Goal: Navigation & Orientation: Find specific page/section

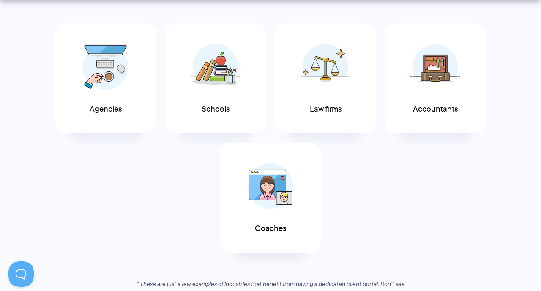
scroll to position [498, 0]
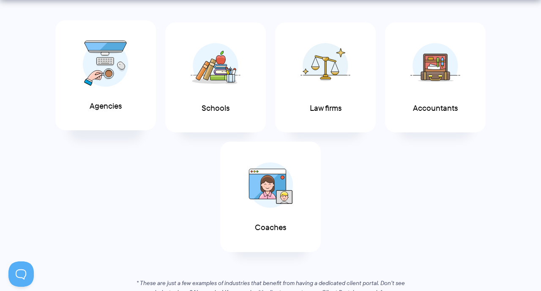
click at [96, 67] on img at bounding box center [106, 64] width 46 height 46
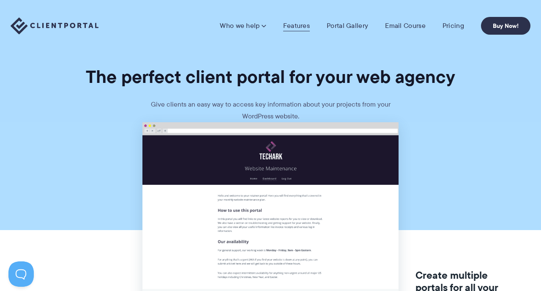
click at [292, 25] on link "Features" at bounding box center [296, 26] width 27 height 8
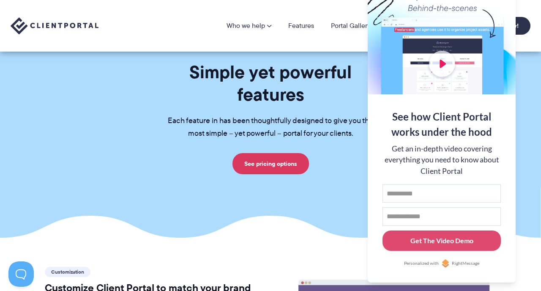
scroll to position [9, 0]
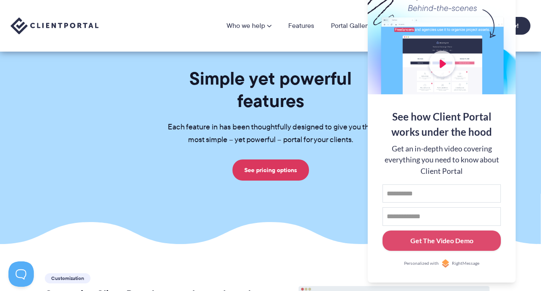
click at [503, 46] on div at bounding box center [442, 39] width 148 height 110
click at [532, 10] on button at bounding box center [530, 10] width 10 height 10
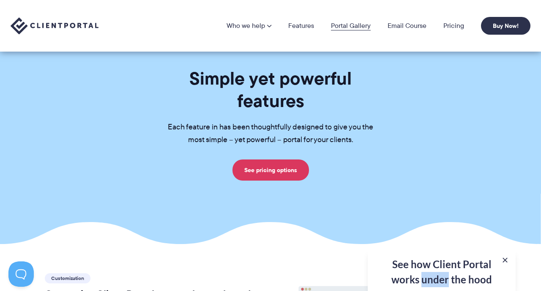
click at [348, 26] on link "Portal Gallery" at bounding box center [351, 25] width 40 height 7
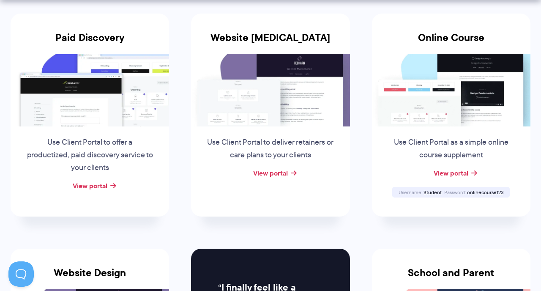
scroll to position [186, 0]
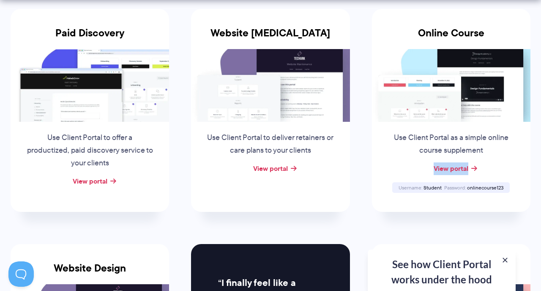
click at [430, 187] on span "Student" at bounding box center [433, 187] width 18 height 7
copy span "Student"
click at [478, 186] on span "onlinecourse123" at bounding box center [485, 187] width 36 height 7
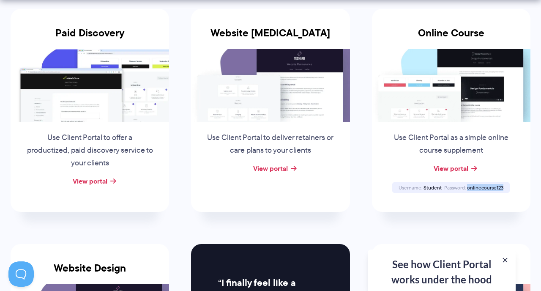
copy span "onlinecourse123"
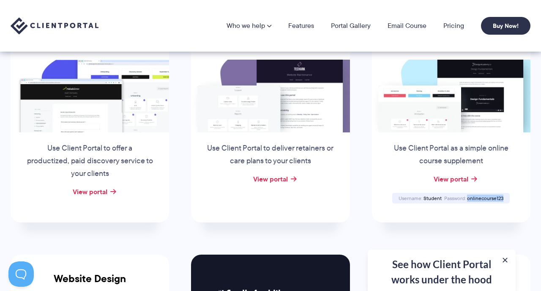
scroll to position [154, 0]
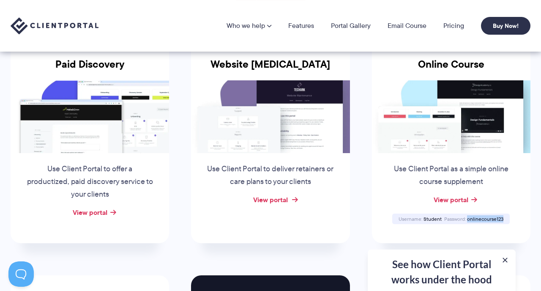
click at [273, 202] on link "View portal" at bounding box center [270, 199] width 35 height 10
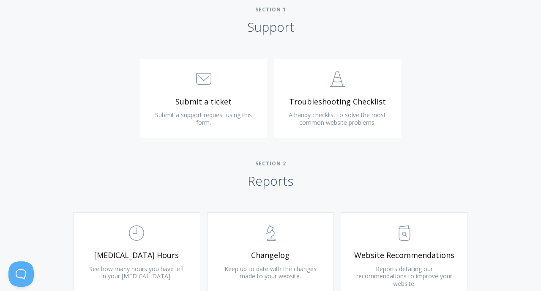
scroll to position [407, 0]
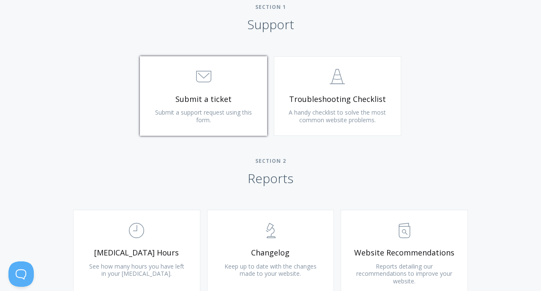
click at [201, 101] on span "Submit a ticket" at bounding box center [203, 99] width 101 height 10
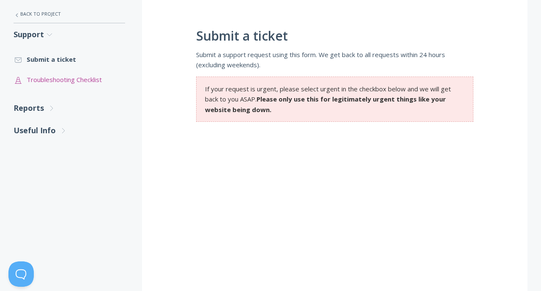
scroll to position [181, 0]
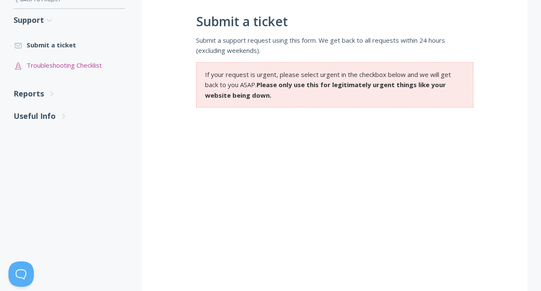
click at [65, 66] on link ".st0{fill:none;stroke:#000000;stroke-width:2;stroke-miterlimit:10;} Untitled-24…" at bounding box center [70, 65] width 112 height 20
click at [41, 94] on link "Reports .st0{fill:none;stroke:#000000;stroke-width:2;stroke-miterlimit:10;} Unt…" at bounding box center [70, 93] width 112 height 22
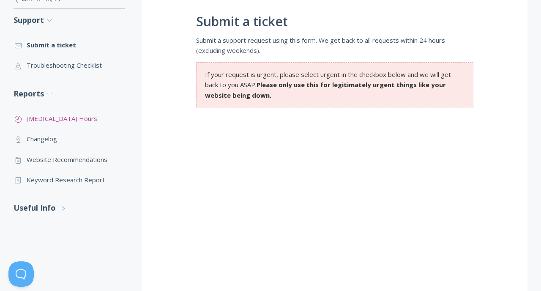
click at [50, 119] on link ".st0{fill:none;stroke:#000000;stroke-width:2;stroke-miterlimit:10;} Untitled-18…" at bounding box center [70, 118] width 112 height 20
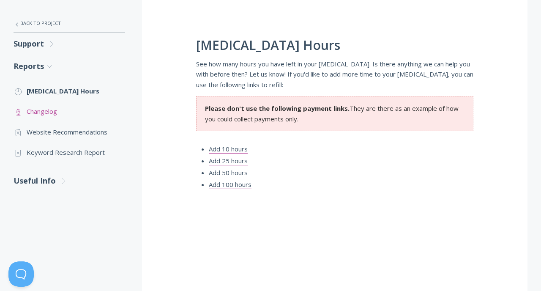
click at [41, 113] on link ".st0{fill:none;stroke:#000000;stroke-width:2;stroke-miterlimit:10;} Untitled-25…" at bounding box center [70, 111] width 112 height 20
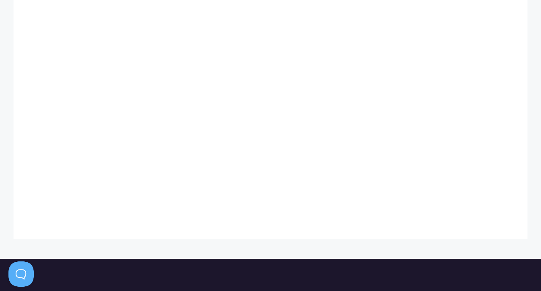
scroll to position [215, 0]
